Goal: Transaction & Acquisition: Purchase product/service

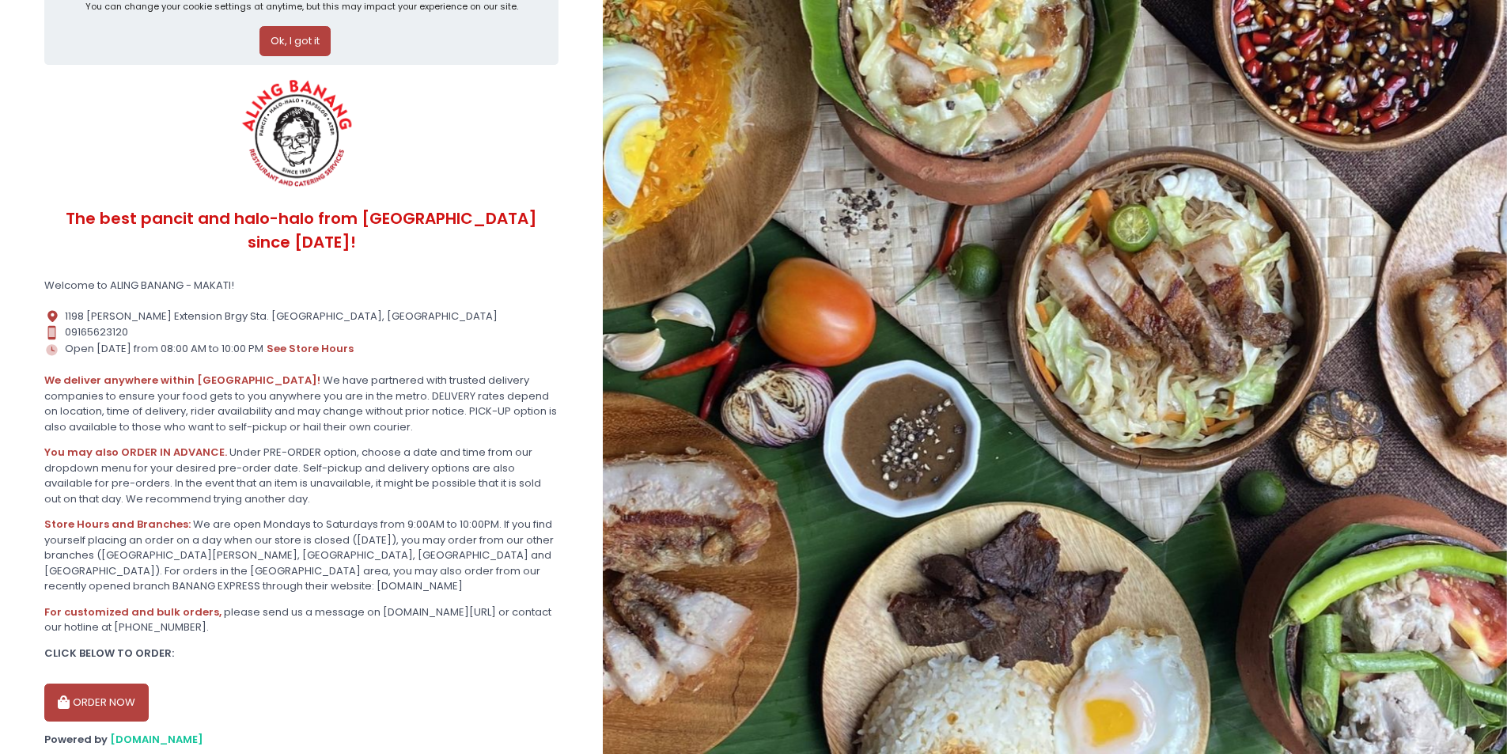
scroll to position [69, 0]
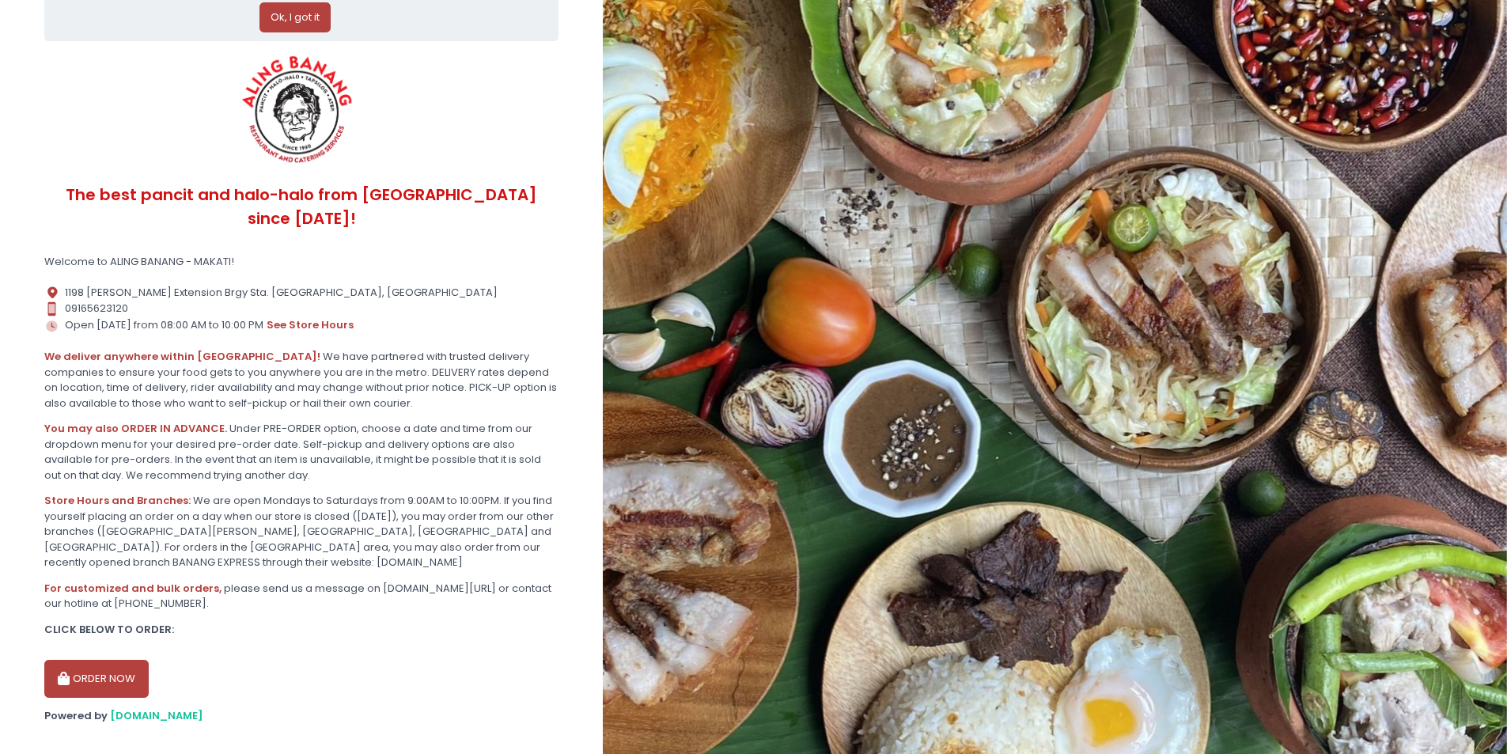
click at [88, 660] on button "ORDER NOW" at bounding box center [96, 679] width 104 height 38
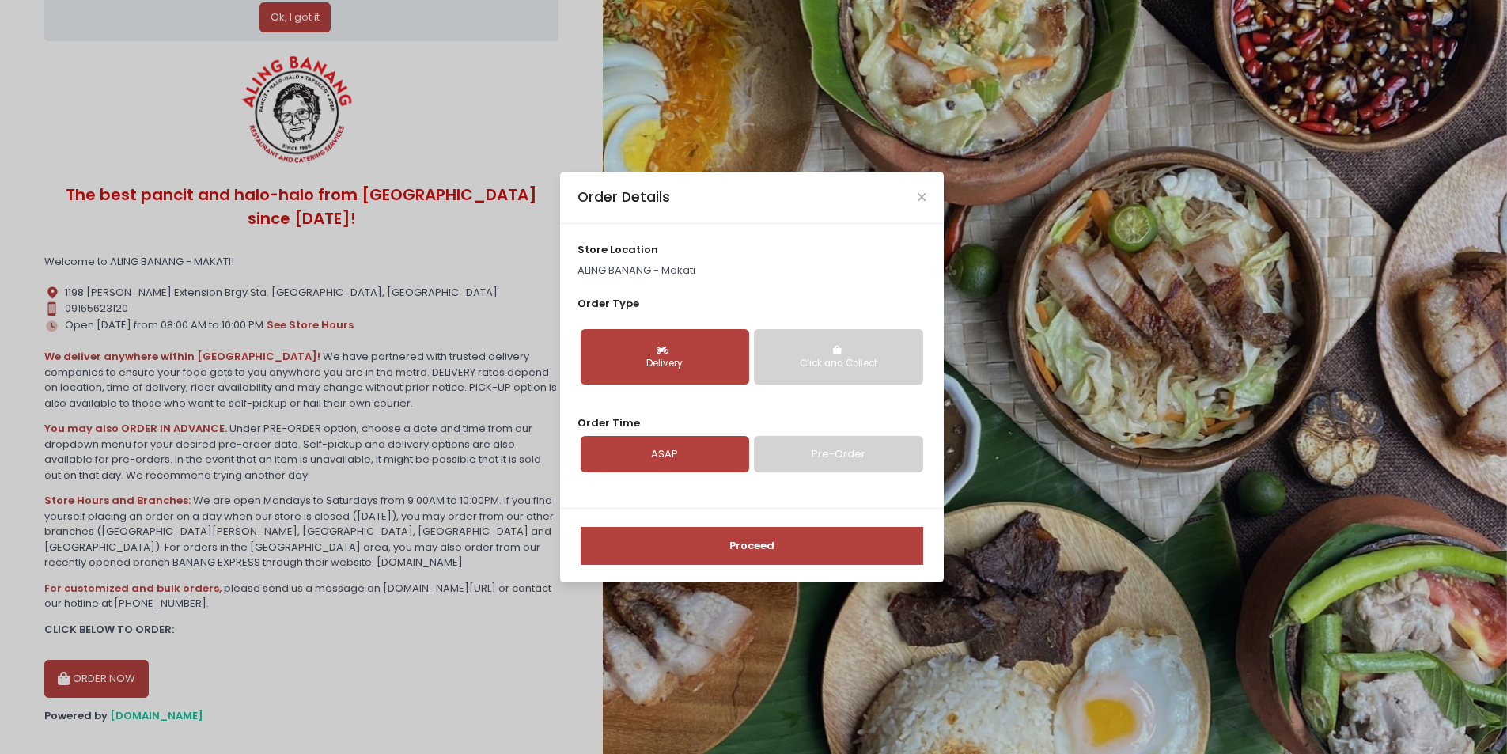
click at [685, 362] on div "Delivery" at bounding box center [665, 364] width 146 height 14
click at [753, 544] on button "Proceed" at bounding box center [752, 546] width 343 height 38
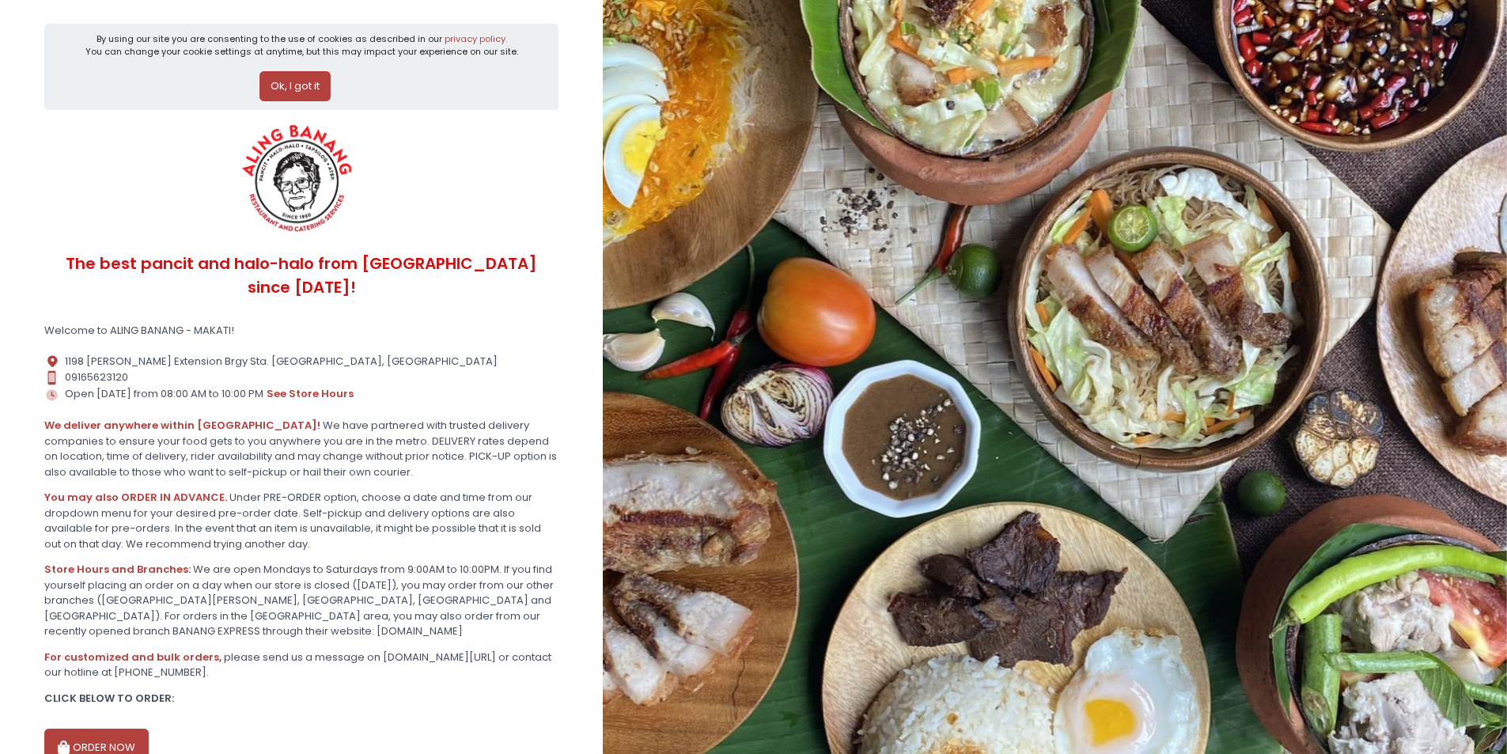
click at [96, 729] on button "ORDER NOW" at bounding box center [96, 748] width 104 height 38
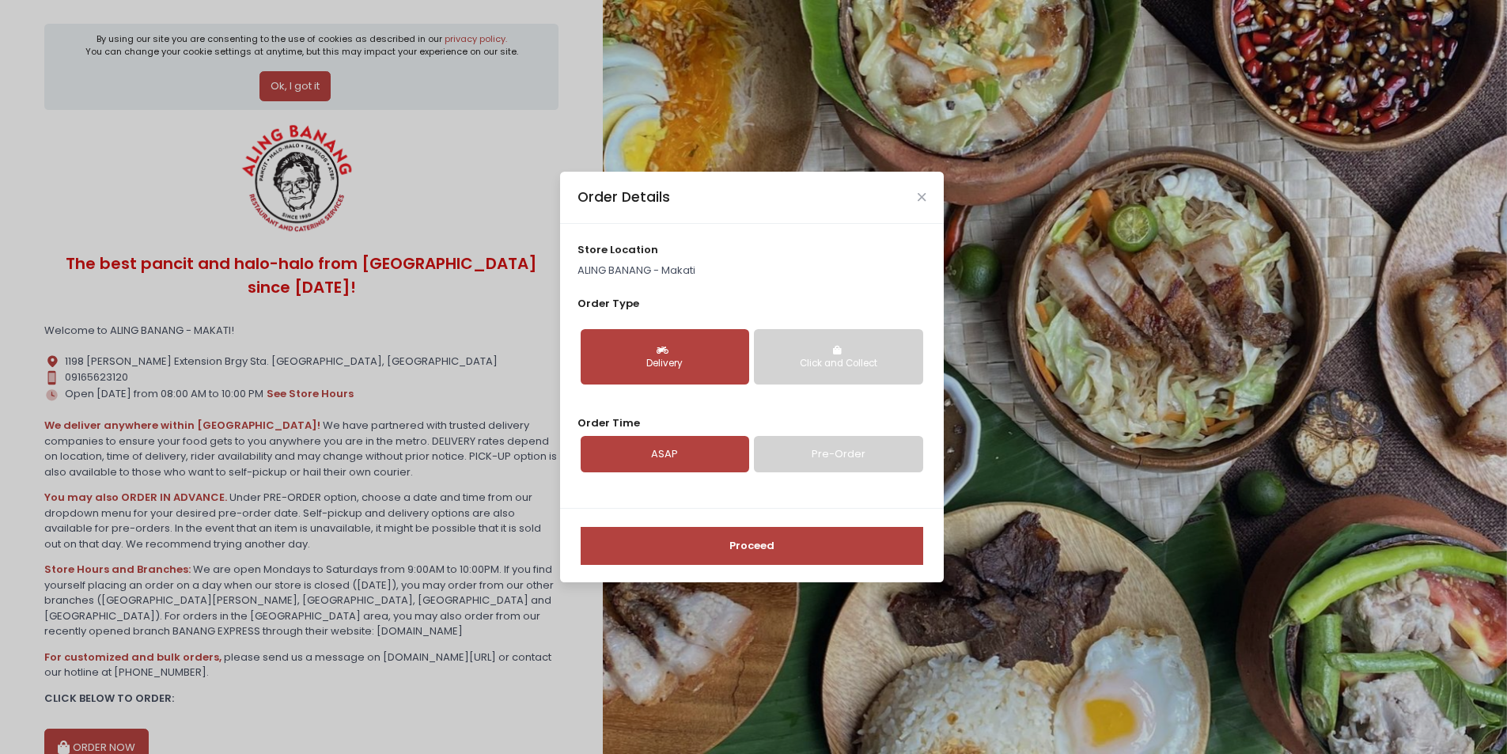
click at [687, 542] on button "Proceed" at bounding box center [752, 546] width 343 height 38
